Goal: Task Accomplishment & Management: Use online tool/utility

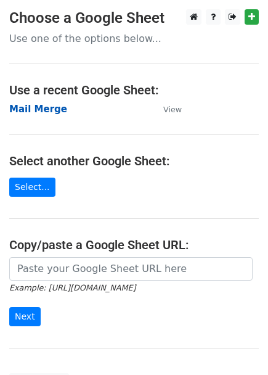
click at [30, 109] on strong "Mail Merge" at bounding box center [38, 109] width 58 height 11
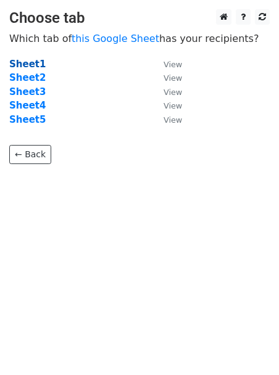
click at [25, 65] on strong "Sheet1" at bounding box center [27, 64] width 36 height 11
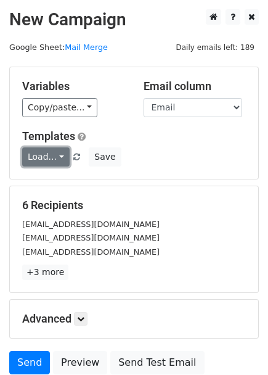
click at [51, 155] on link "Load..." at bounding box center [45, 156] width 47 height 19
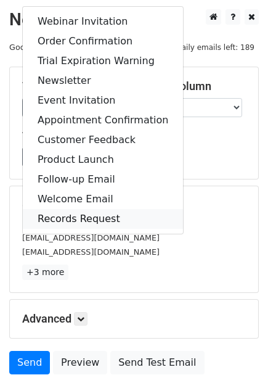
click at [55, 213] on link "Records Request" at bounding box center [103, 219] width 160 height 20
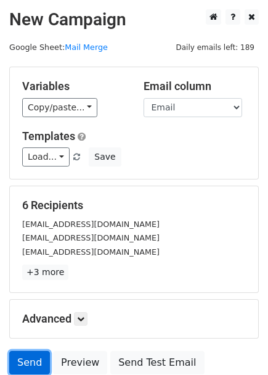
click at [25, 364] on link "Send" at bounding box center [29, 362] width 41 height 23
